Goal: Task Accomplishment & Management: Complete application form

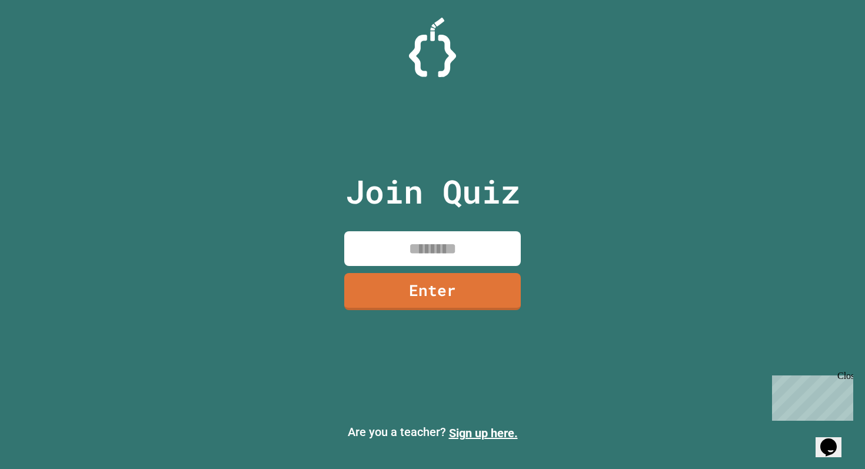
click at [396, 238] on input at bounding box center [432, 248] width 177 height 35
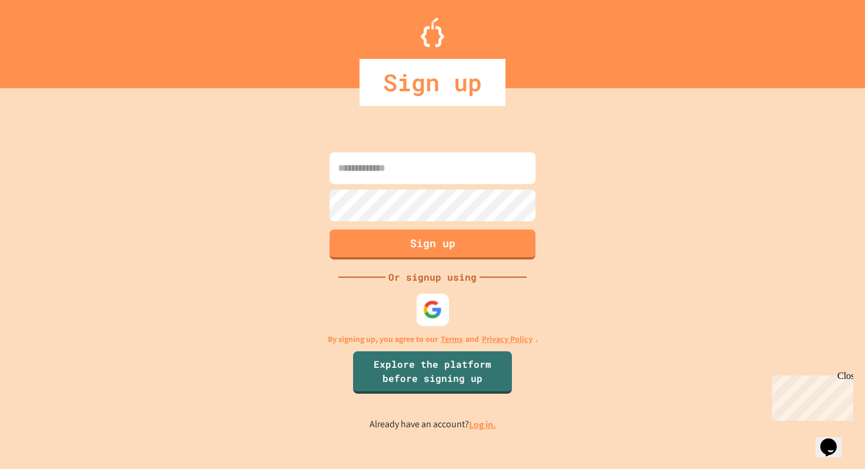
click at [438, 317] on img at bounding box center [432, 309] width 19 height 19
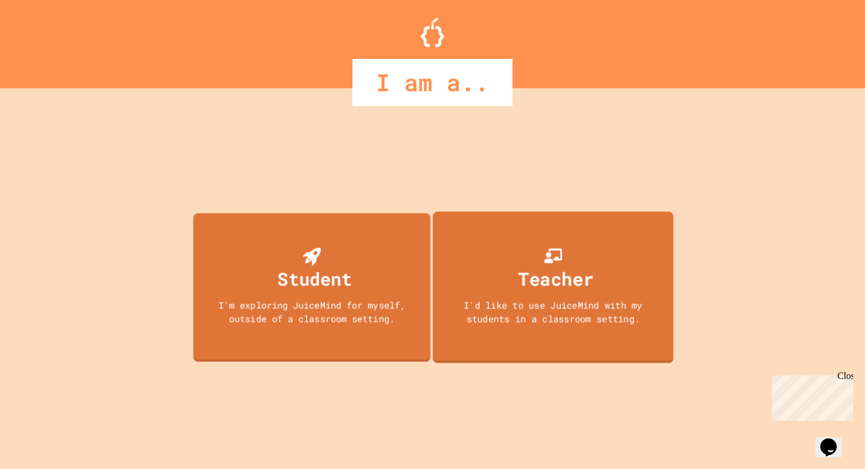
click at [323, 272] on div "Student" at bounding box center [315, 278] width 75 height 26
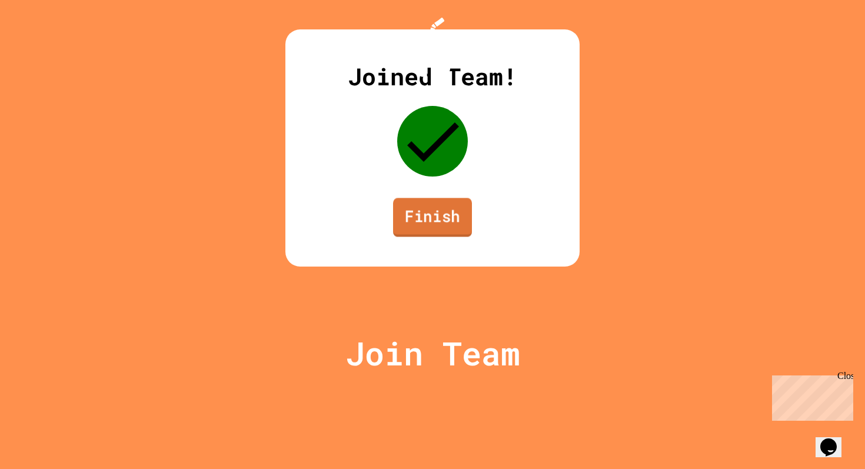
click at [441, 237] on link "Finish" at bounding box center [432, 217] width 79 height 39
